Goal: Task Accomplishment & Management: Manage account settings

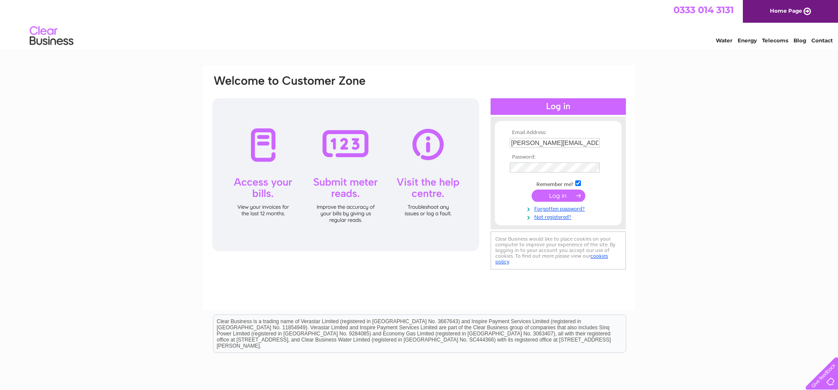
click at [548, 194] on input "submit" at bounding box center [558, 195] width 54 height 12
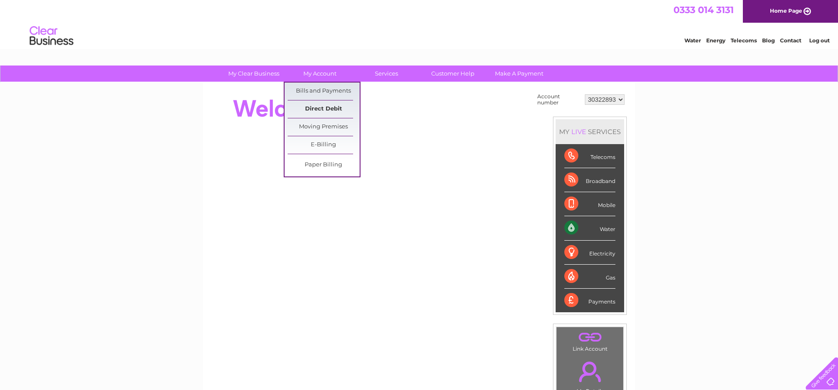
click at [319, 104] on link "Direct Debit" at bounding box center [324, 108] width 72 height 17
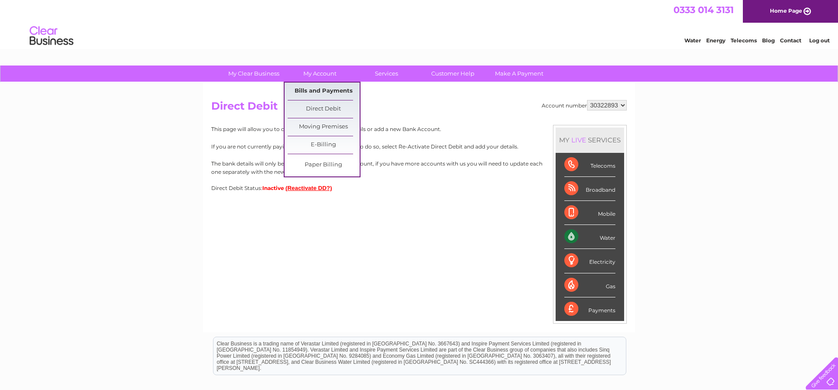
click at [326, 86] on link "Bills and Payments" at bounding box center [324, 90] width 72 height 17
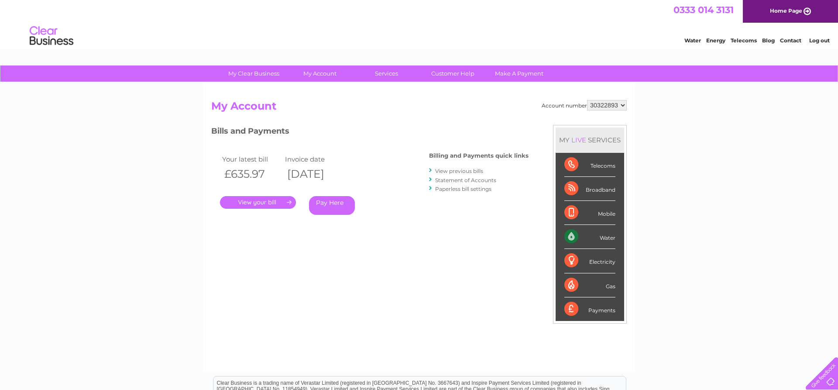
click at [446, 182] on link "Statement of Accounts" at bounding box center [465, 180] width 61 height 7
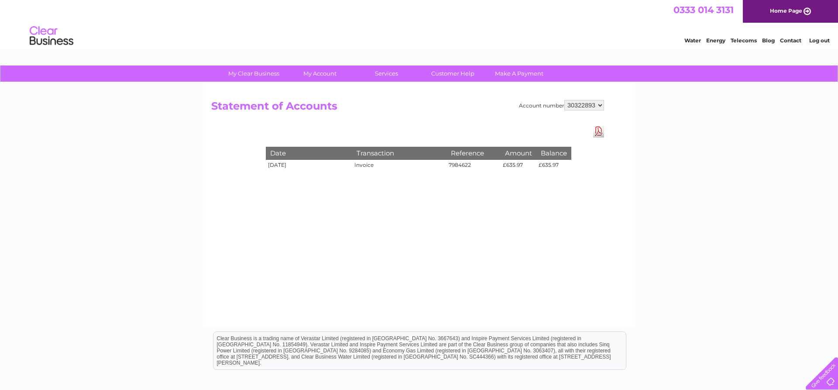
click at [822, 43] on link "Log out" at bounding box center [819, 40] width 21 height 7
